Goal: Task Accomplishment & Management: Manage account settings

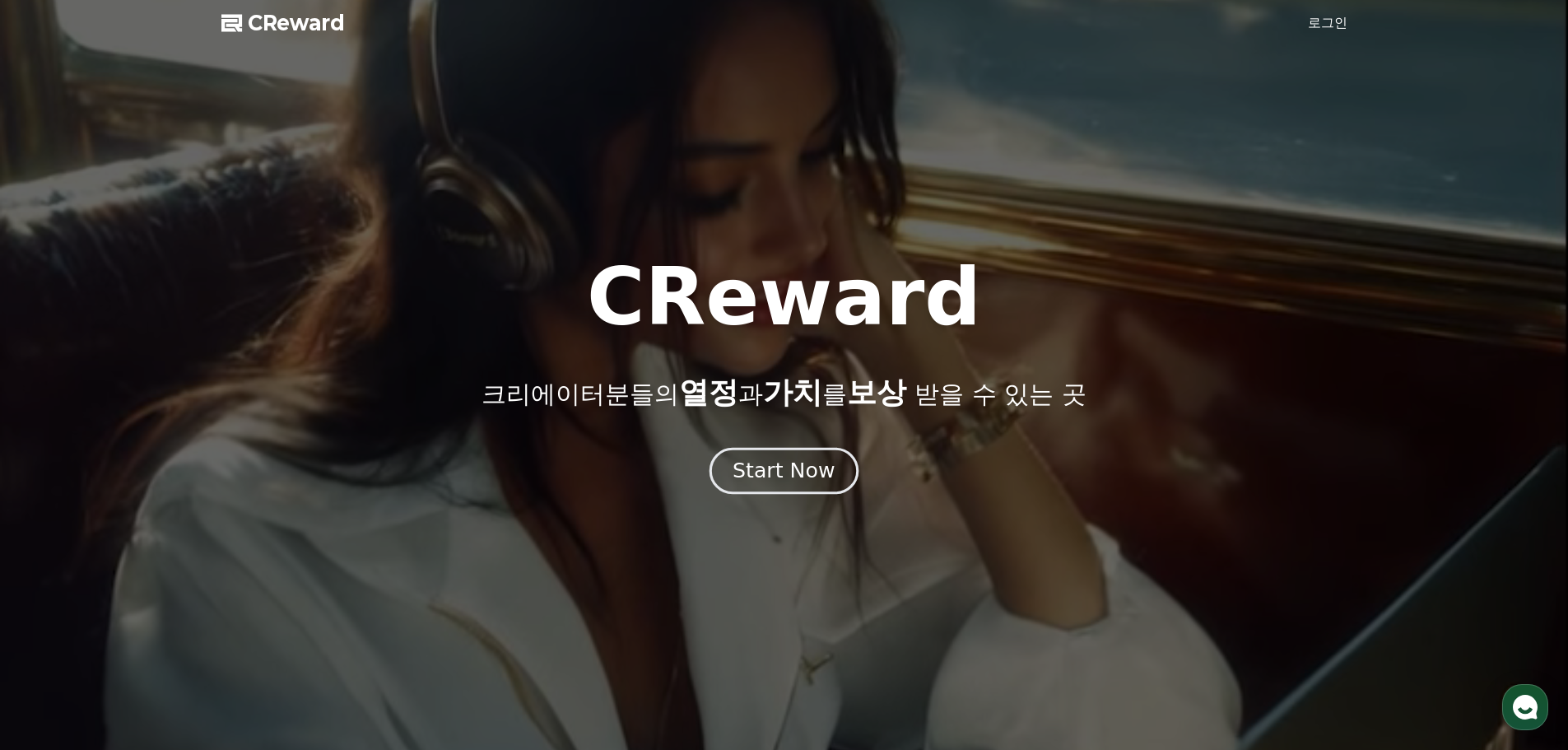
click at [798, 470] on div "Start Now" at bounding box center [783, 471] width 102 height 28
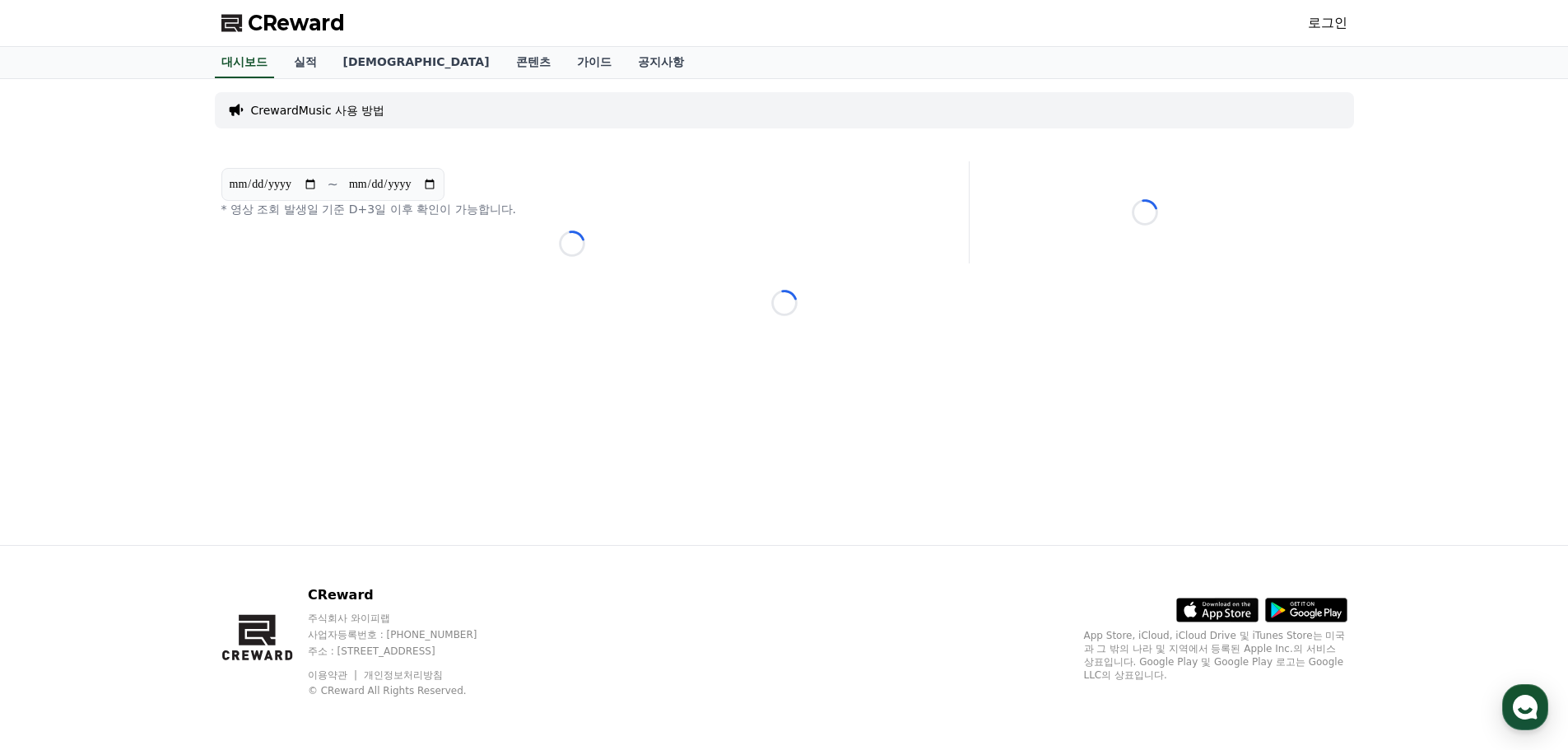
click at [344, 111] on p "CrewardMusic 사용 방법" at bounding box center [318, 110] width 134 height 17
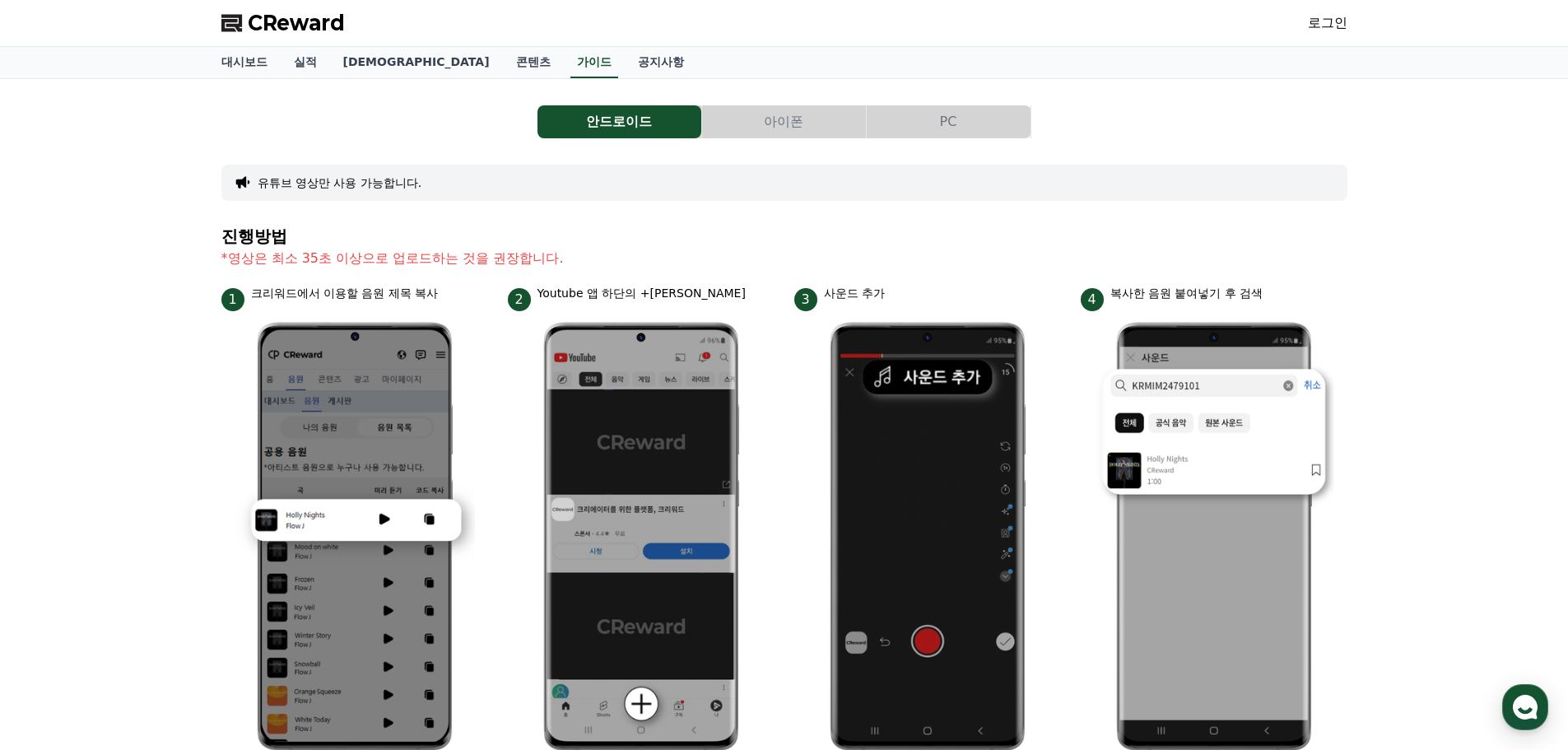
click at [939, 127] on button "PC" at bounding box center [949, 121] width 164 height 33
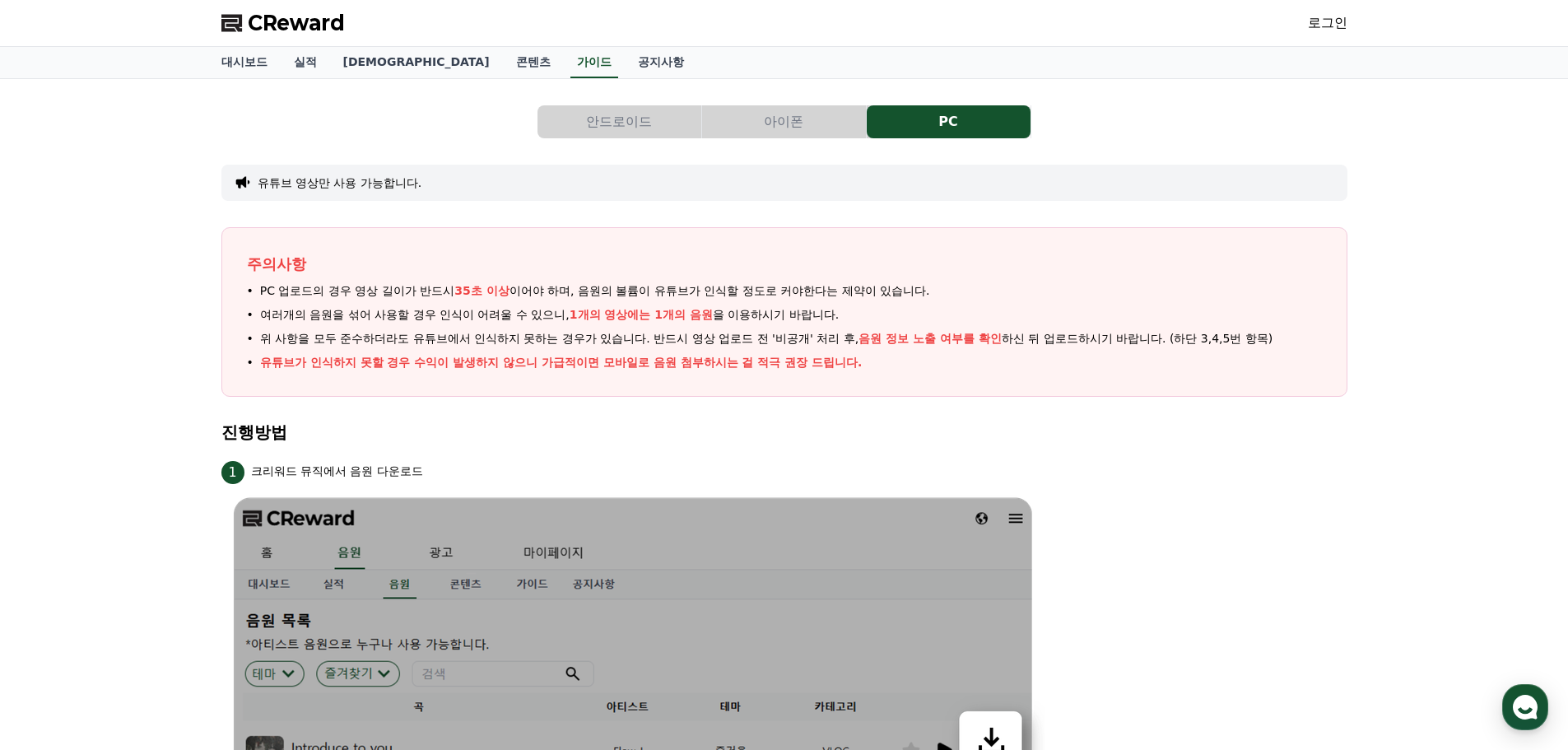
scroll to position [411, 0]
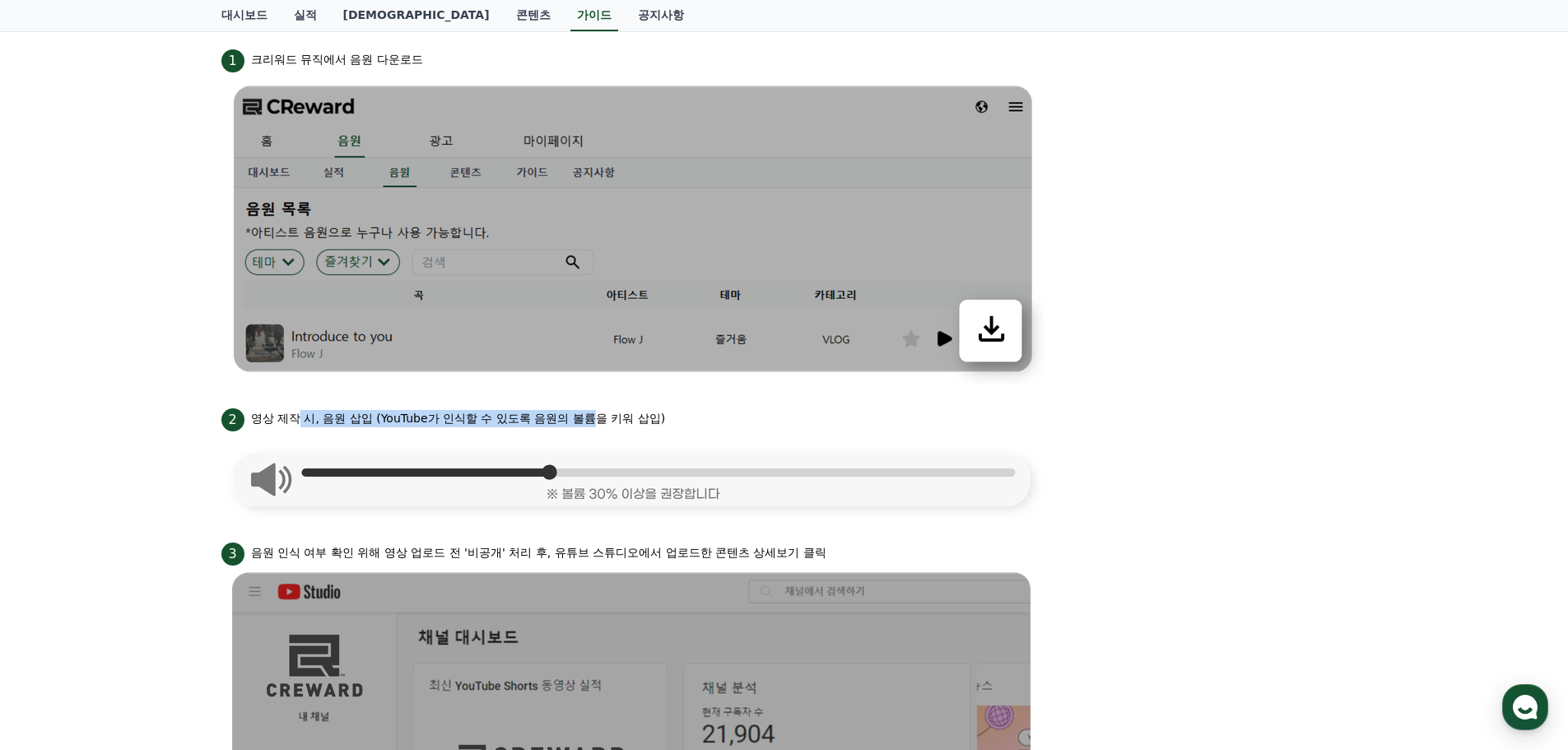
drag, startPoint x: 301, startPoint y: 415, endPoint x: 599, endPoint y: 415, distance: 298.0
click at [599, 415] on p "영상 제작 시, 음원 삽입 (YouTube가 인식할 수 있도록 음원의 볼륨을 키워 삽입)" at bounding box center [458, 419] width 415 height 18
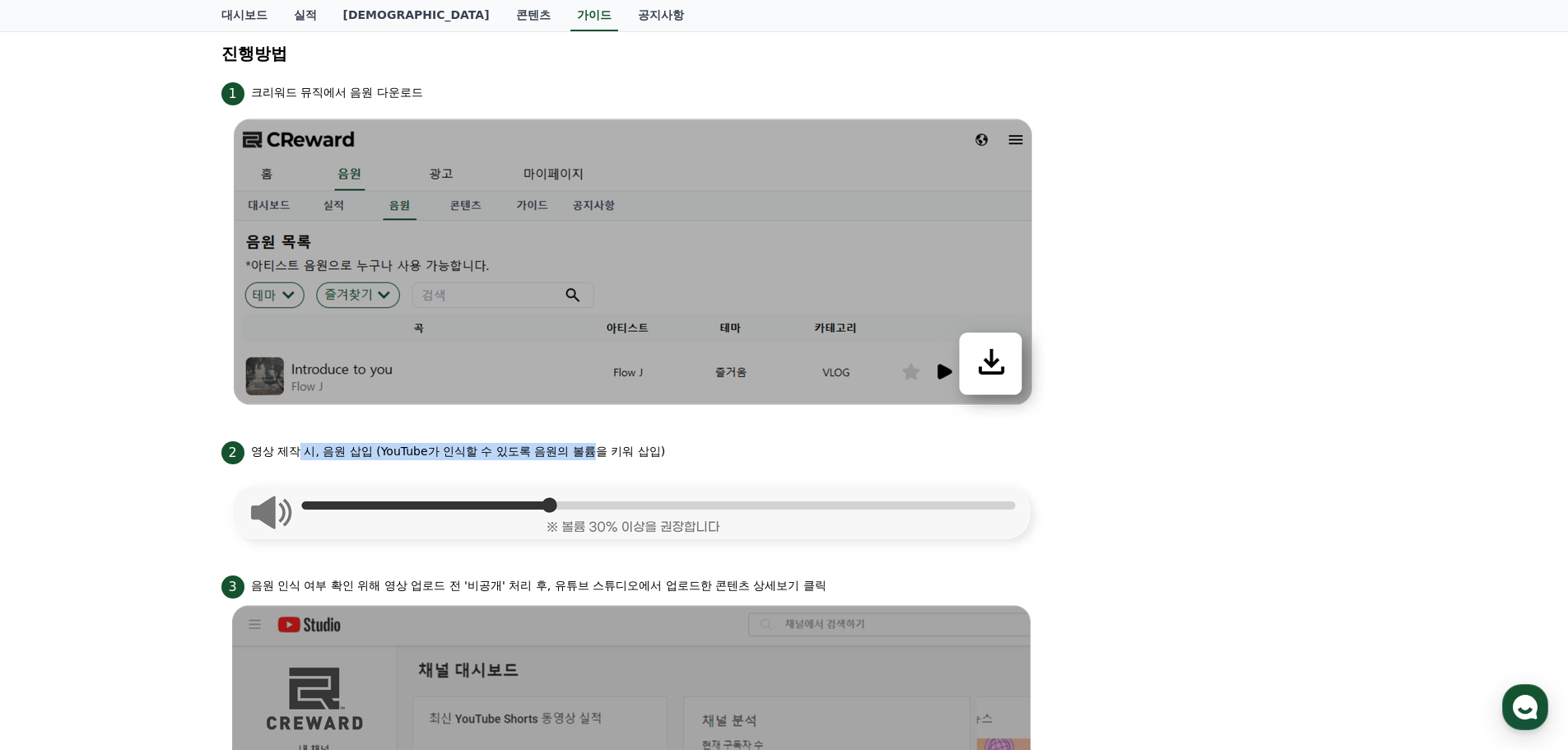
scroll to position [0, 0]
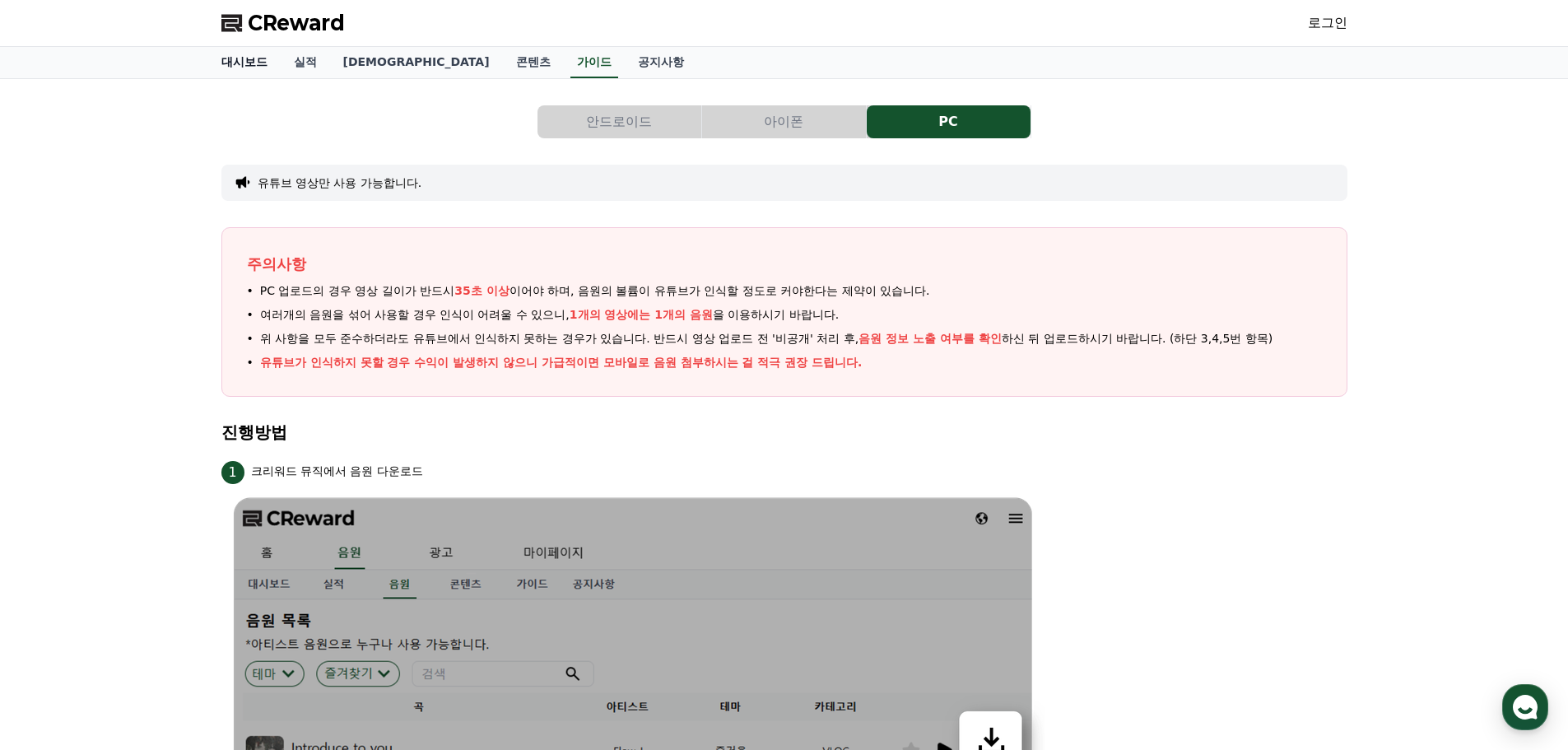
click at [227, 67] on link "대시보드" at bounding box center [244, 62] width 73 height 32
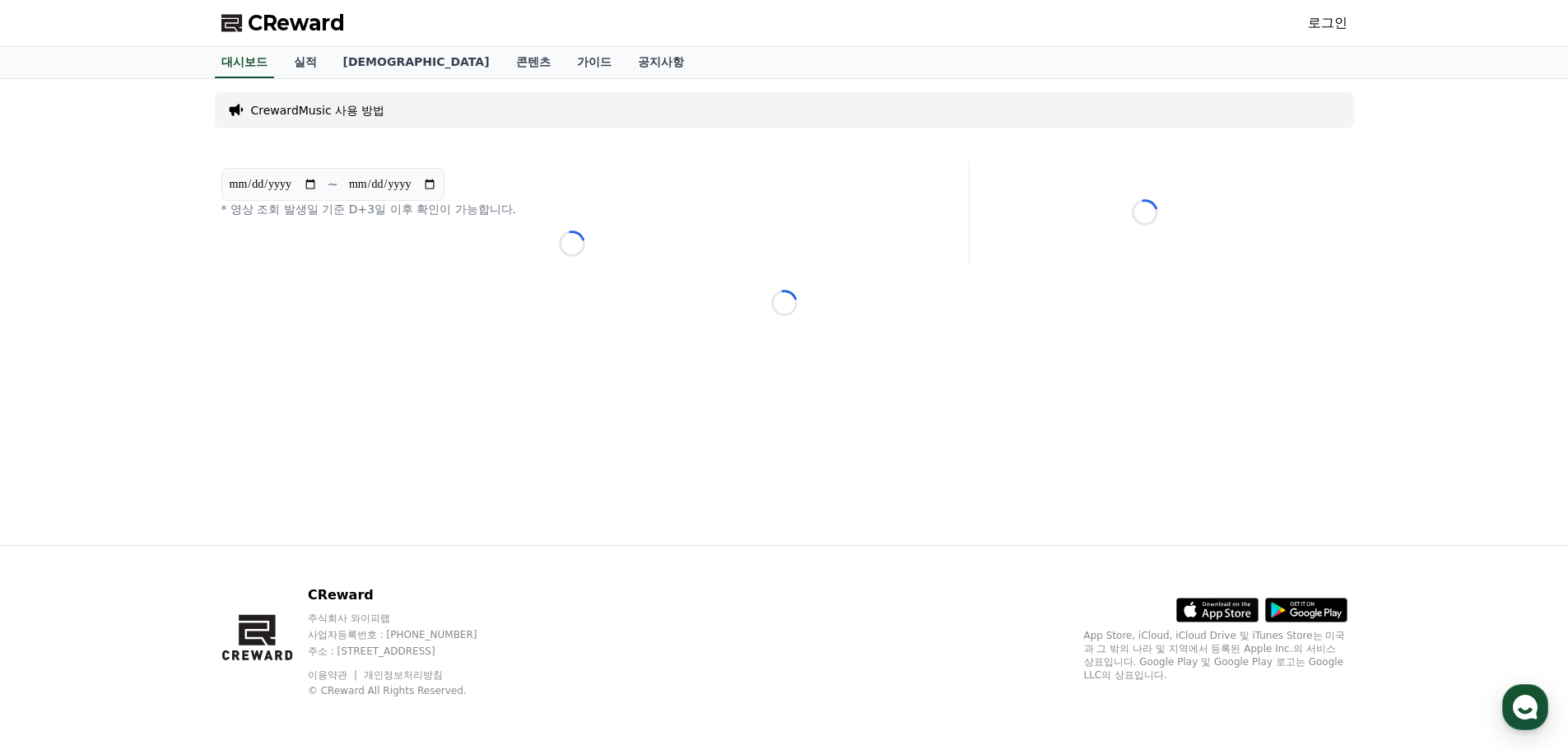
click at [1314, 25] on link "로그인" at bounding box center [1327, 22] width 39 height 20
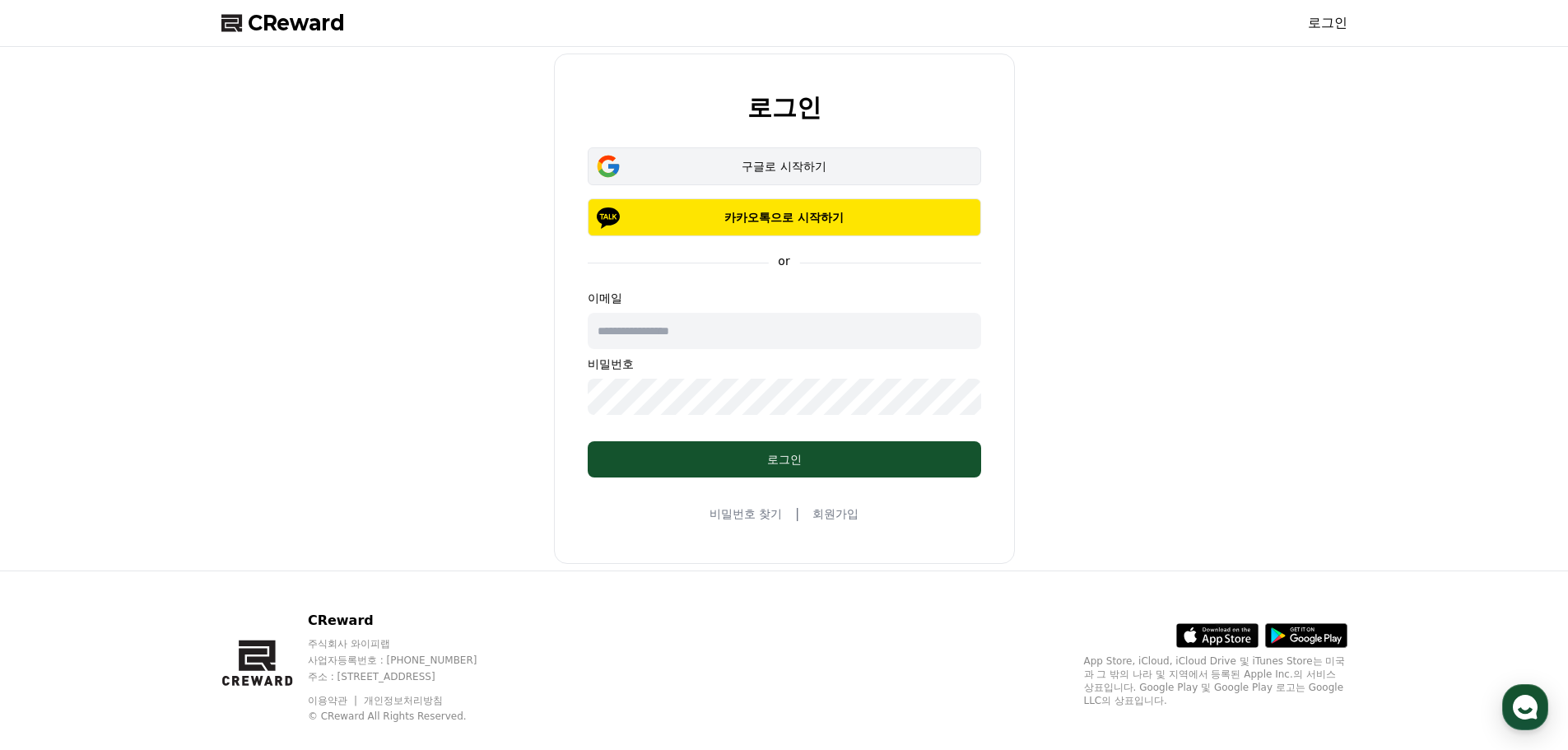
click at [731, 165] on div "구글로 시작하기" at bounding box center [784, 167] width 346 height 17
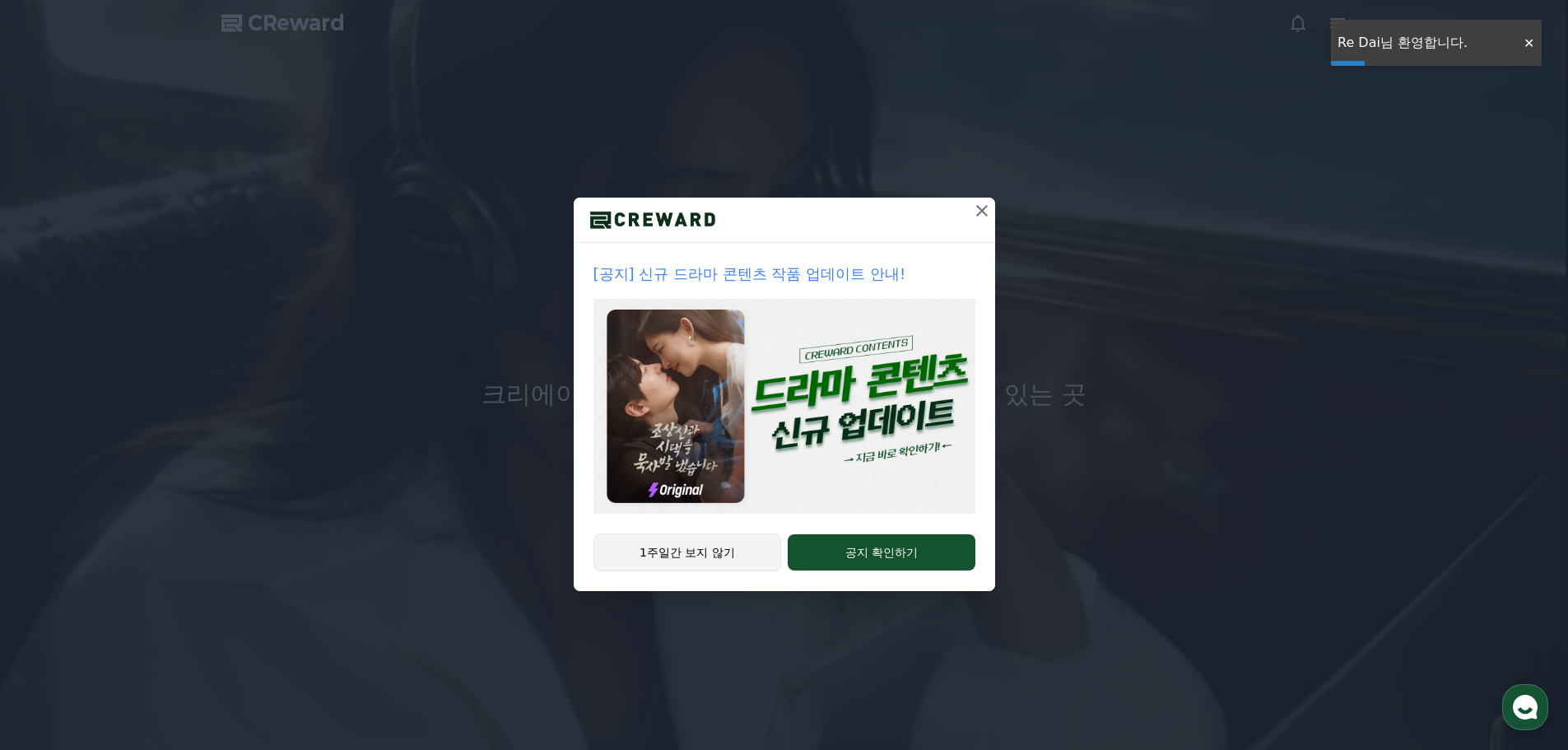
click at [676, 555] on button "1주일간 보지 않기" at bounding box center [688, 552] width 188 height 38
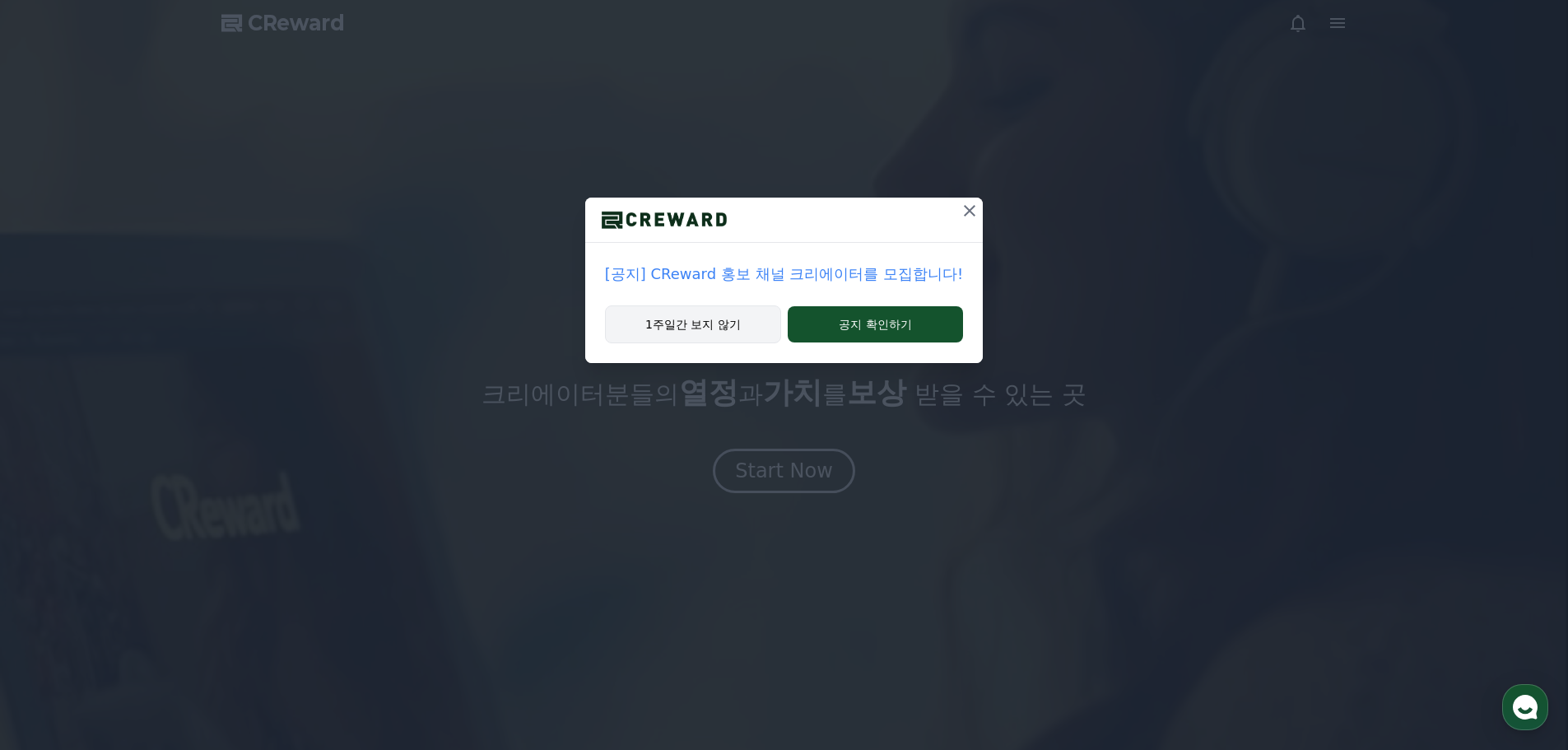
click at [688, 330] on button "1주일간 보지 않기" at bounding box center [693, 325] width 176 height 38
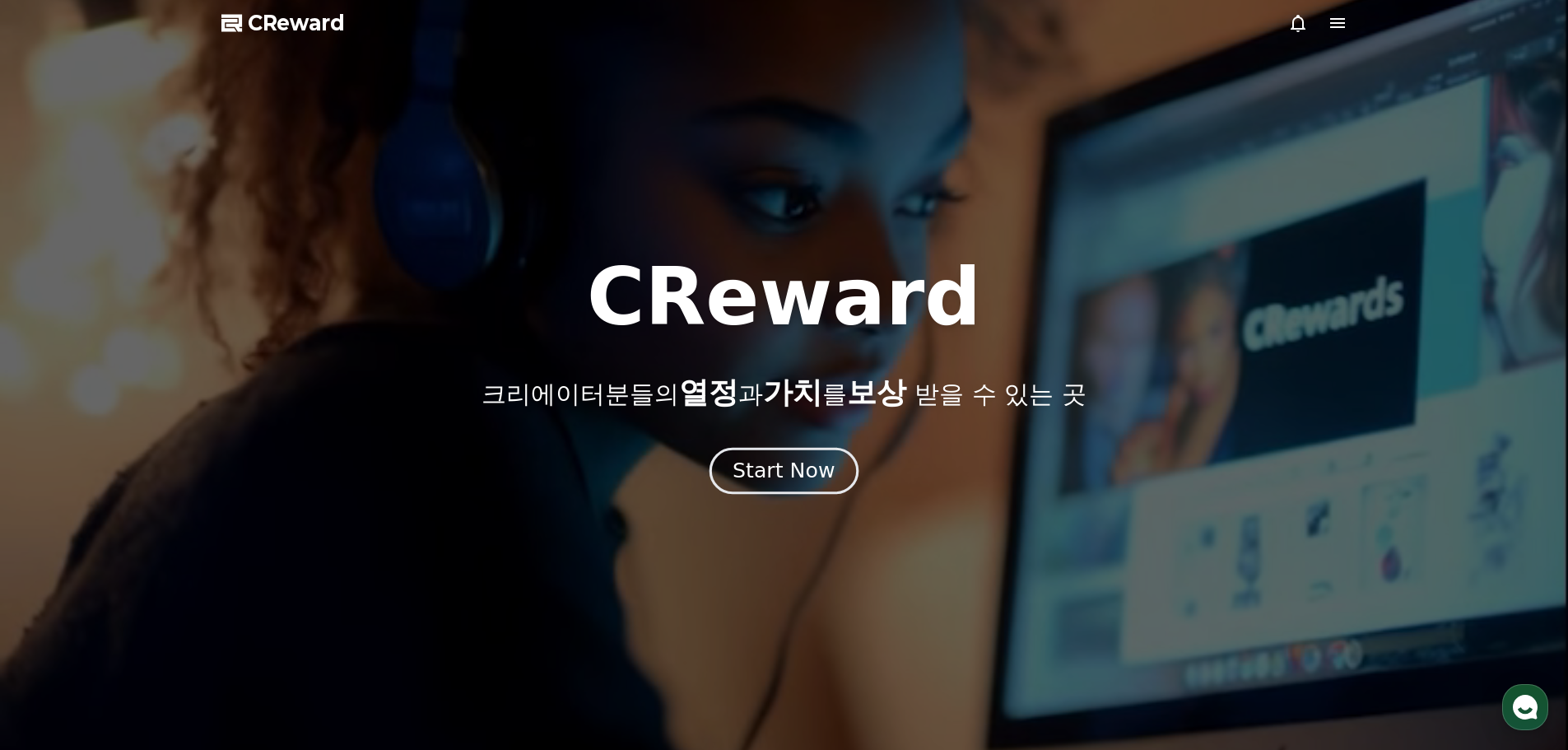
click at [803, 461] on div "Start Now" at bounding box center [783, 471] width 102 height 28
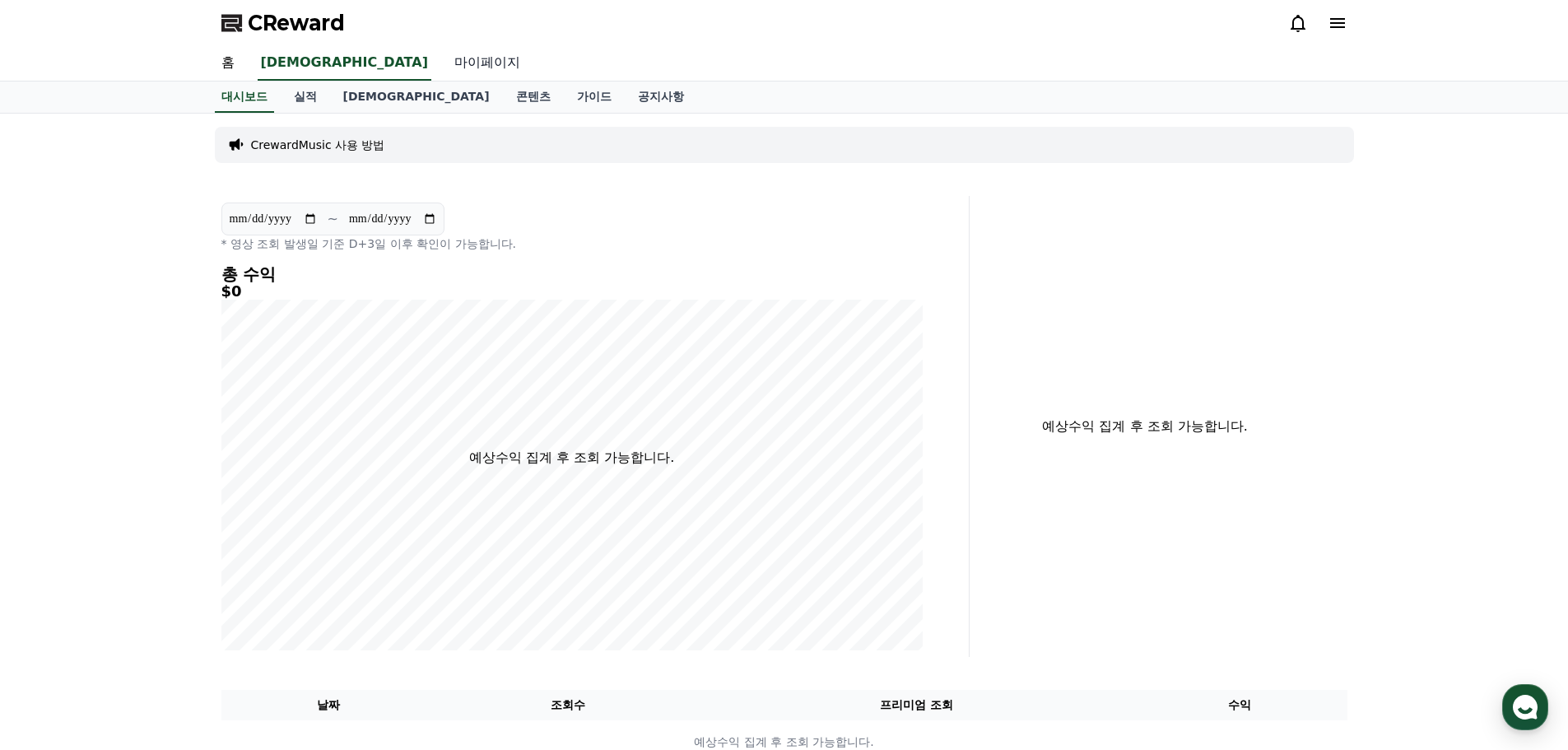
click at [441, 68] on link "마이페이지" at bounding box center [487, 62] width 92 height 35
select select "**********"
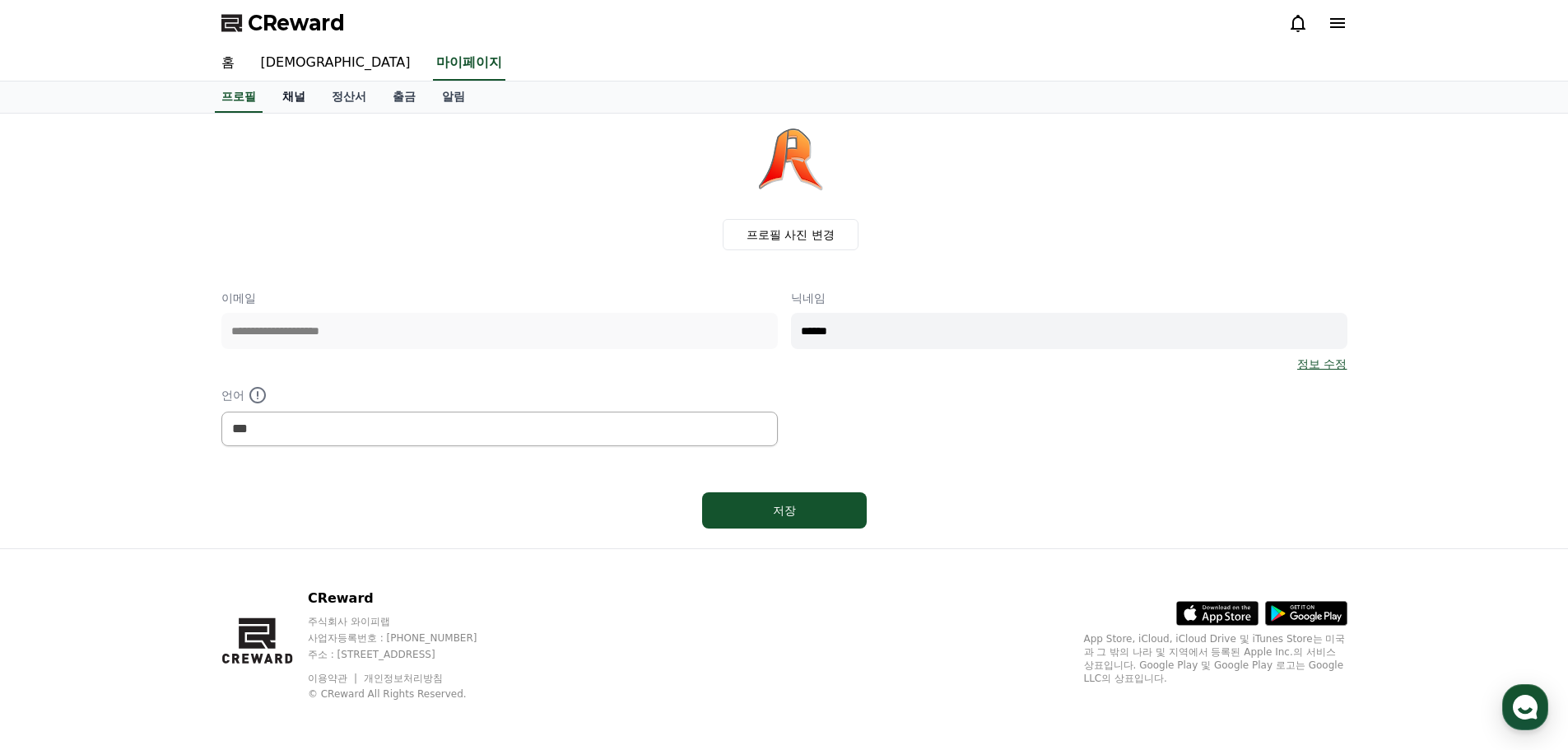
click at [301, 99] on link "채널" at bounding box center [294, 97] width 49 height 32
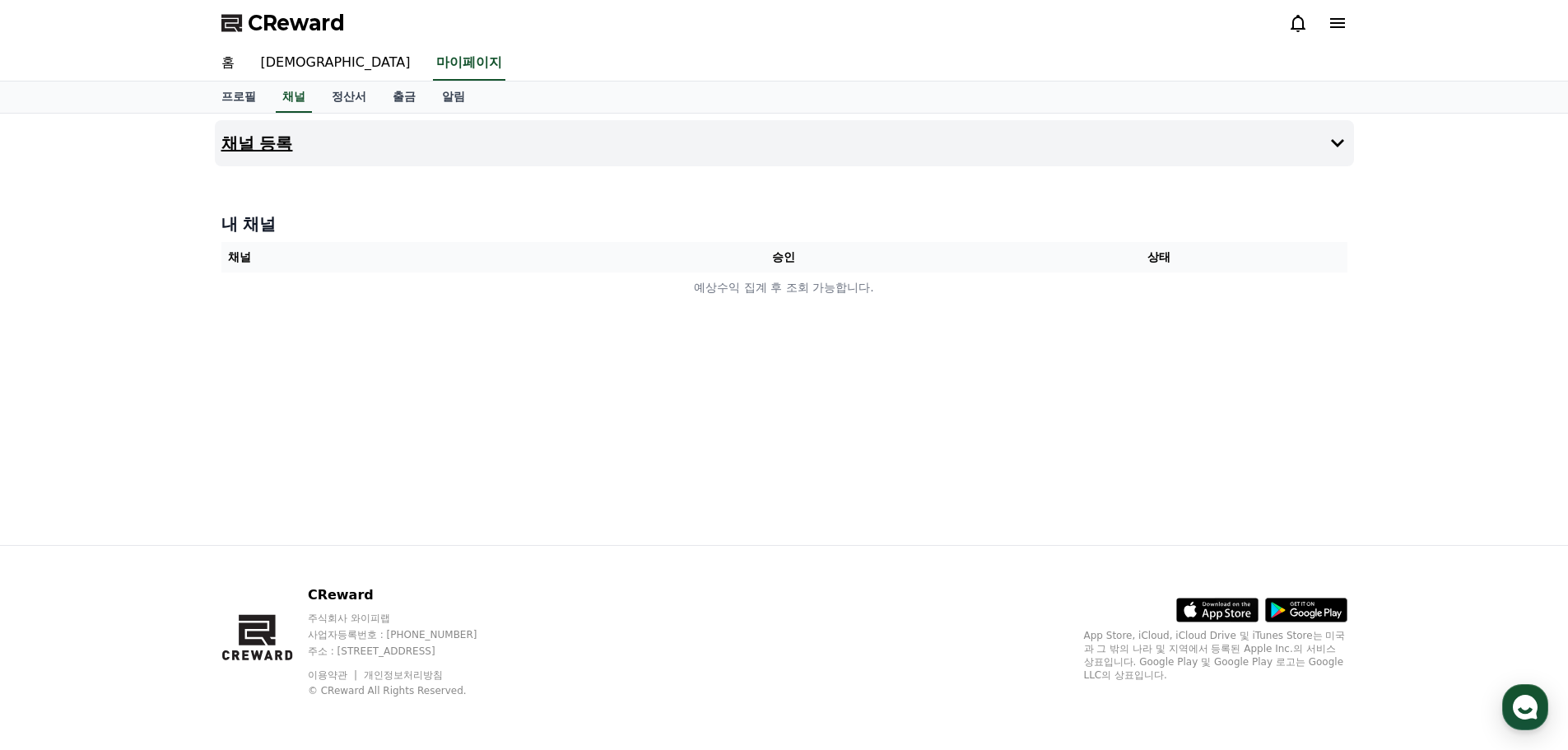
click at [279, 148] on h4 "채널 등록" at bounding box center [257, 143] width 72 height 18
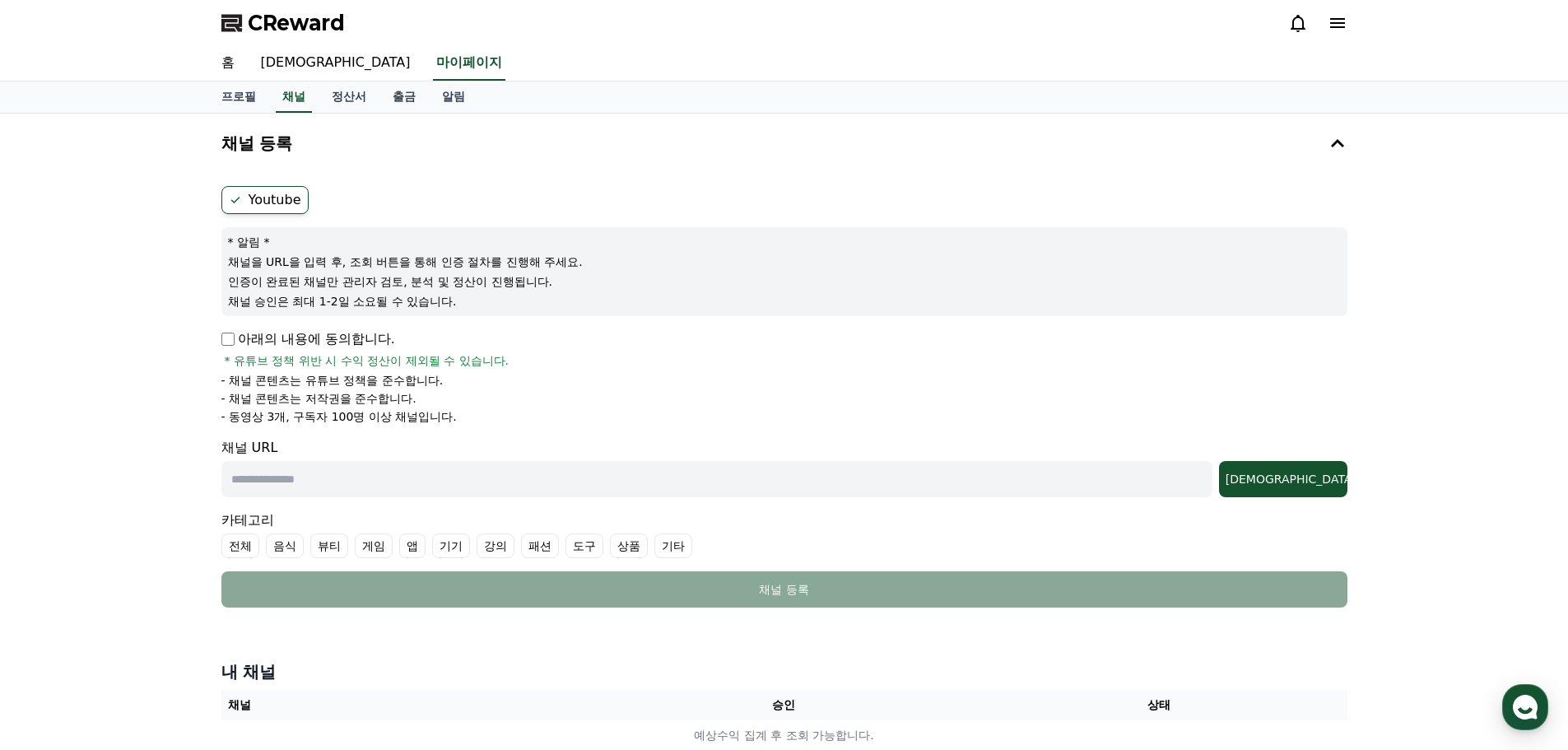
drag, startPoint x: 1502, startPoint y: 0, endPoint x: 250, endPoint y: 18, distance: 1252.1
click at [250, 18] on span "CReward" at bounding box center [296, 23] width 97 height 26
